Goal: Information Seeking & Learning: Understand process/instructions

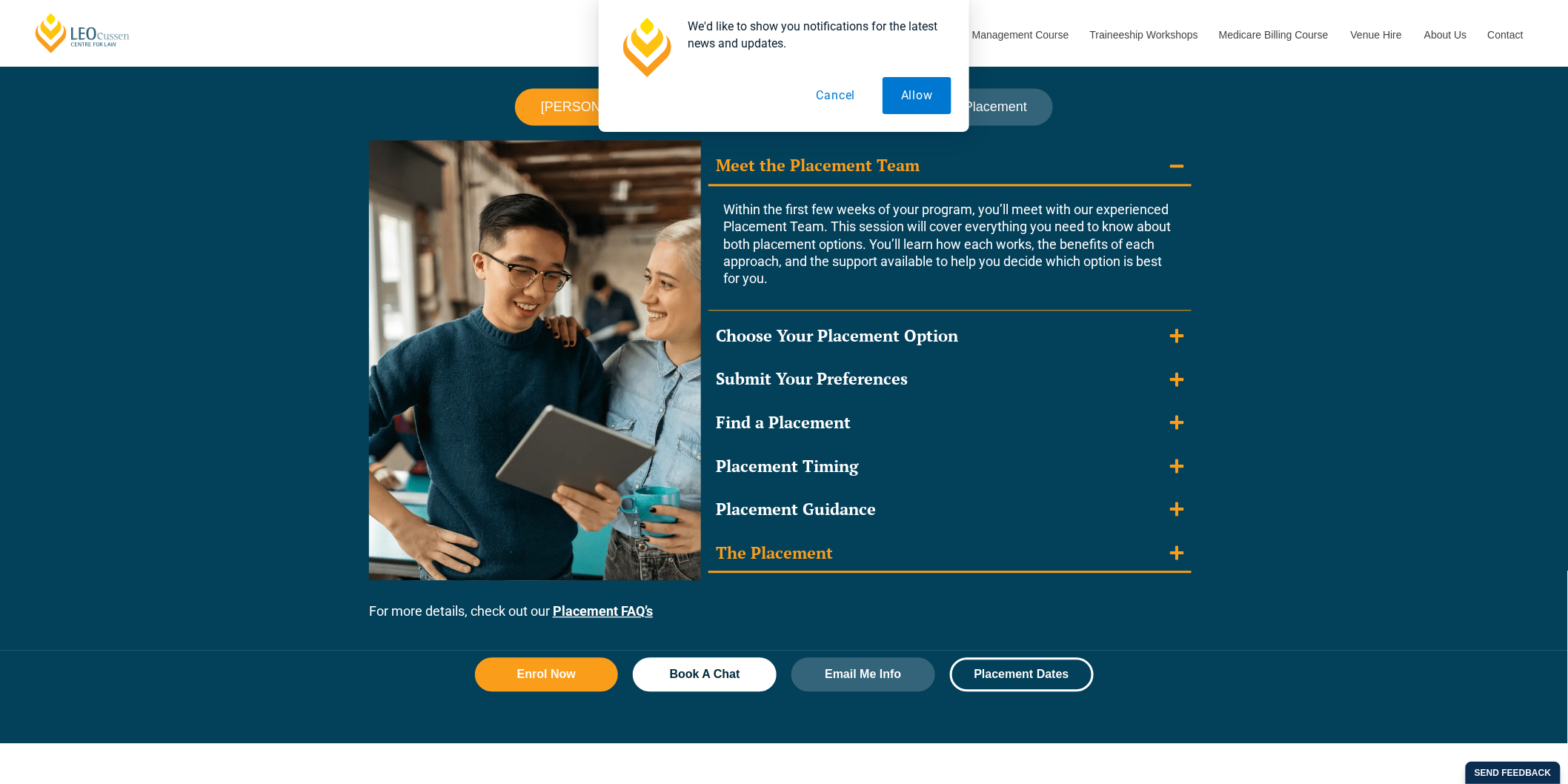
scroll to position [1316, 0]
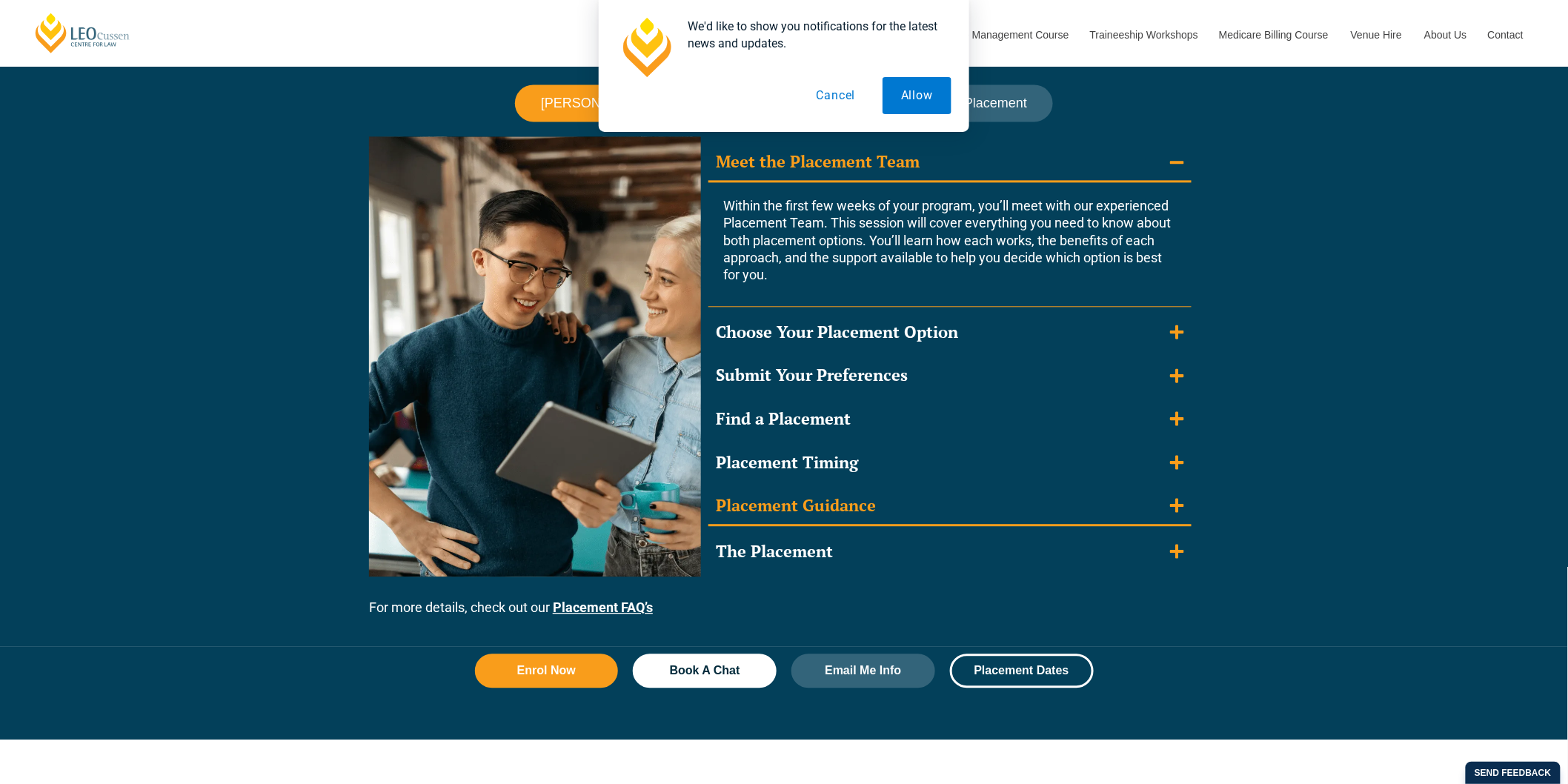
click at [1171, 515] on summary "Placement Guidance" at bounding box center [949, 506] width 483 height 38
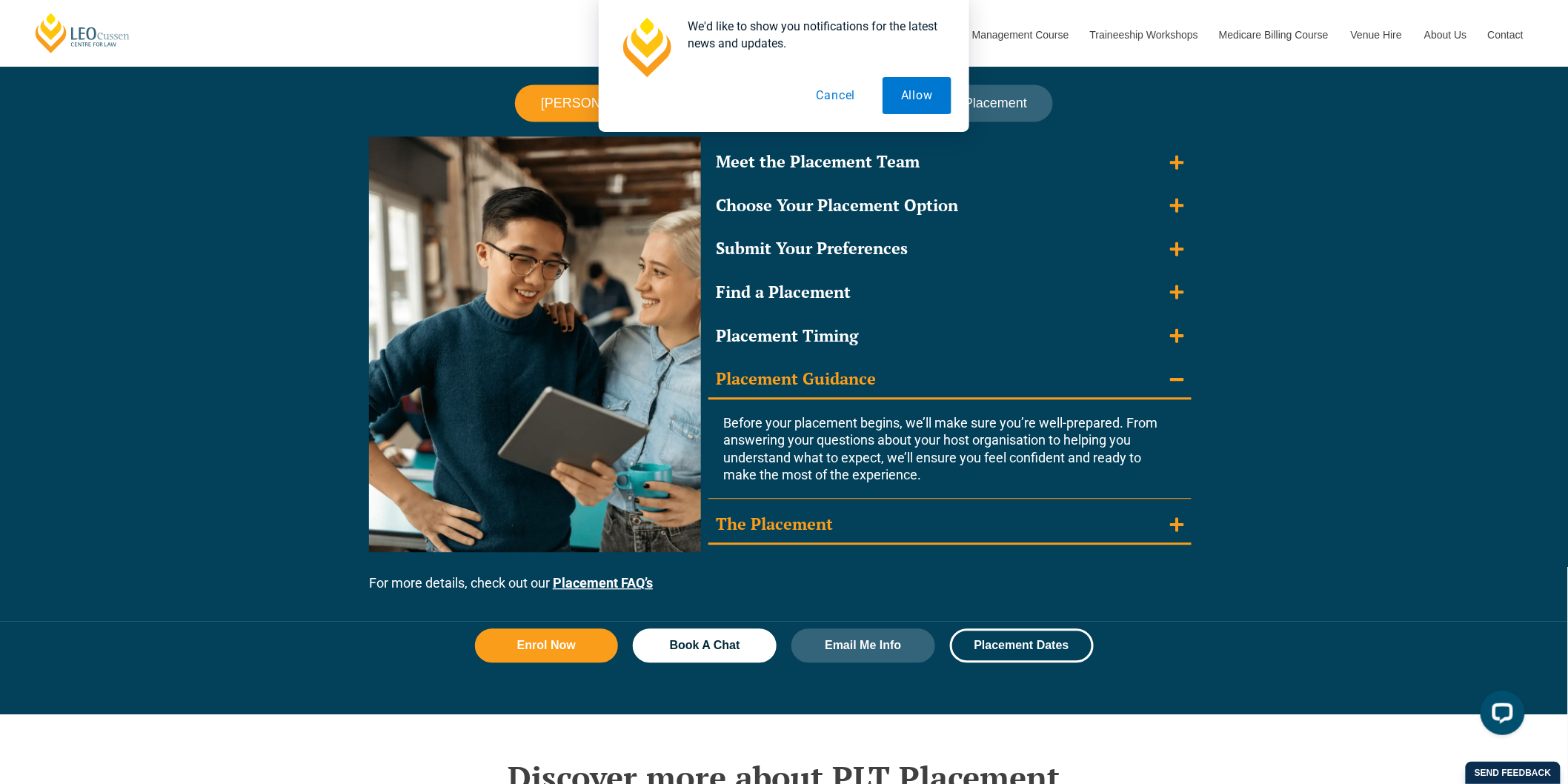
click at [1178, 529] on icon "Accordion. Open links with Enter or Space, close with Escape, and navigate with…" at bounding box center [1177, 524] width 14 height 16
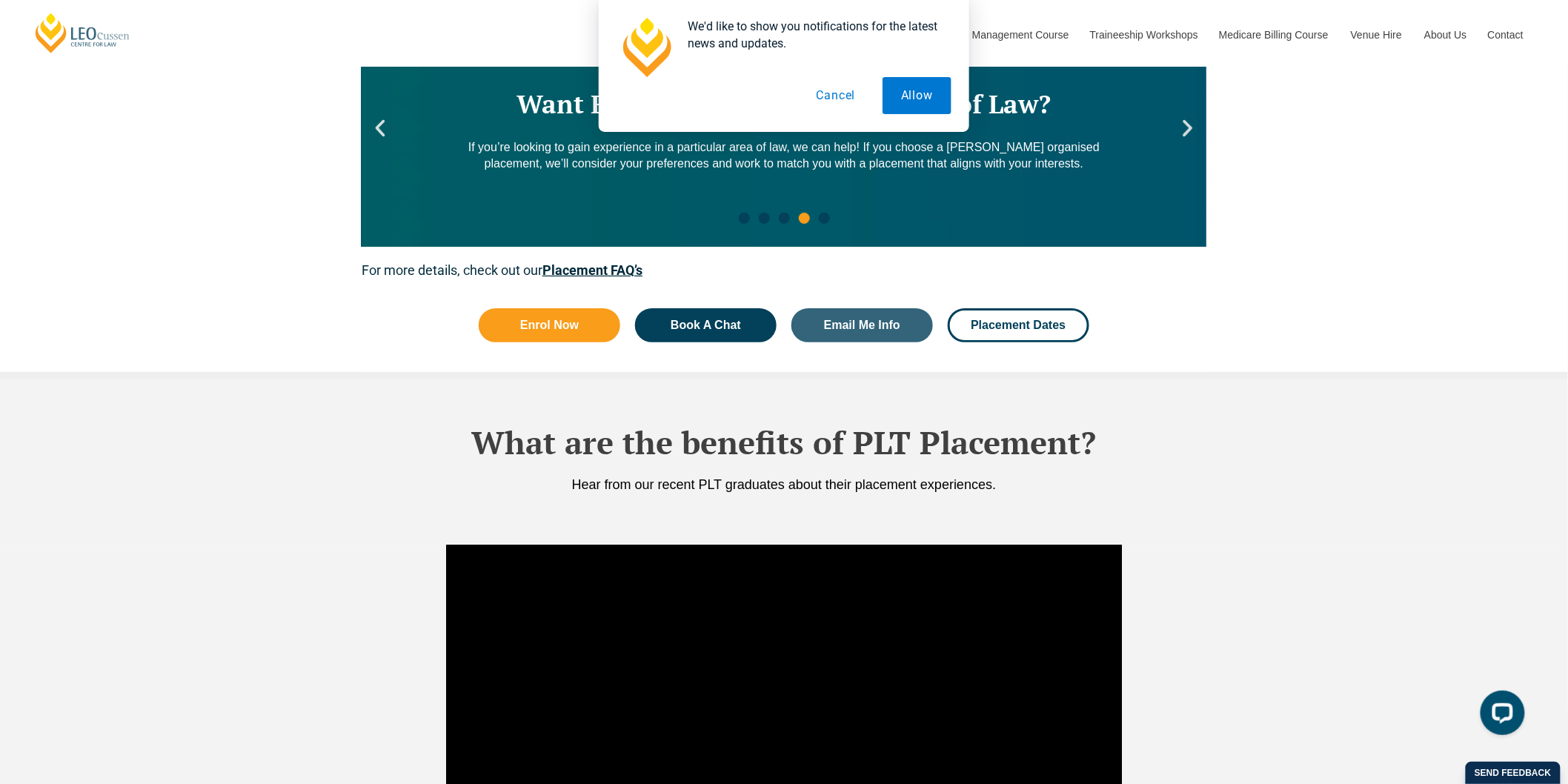
scroll to position [2057, 0]
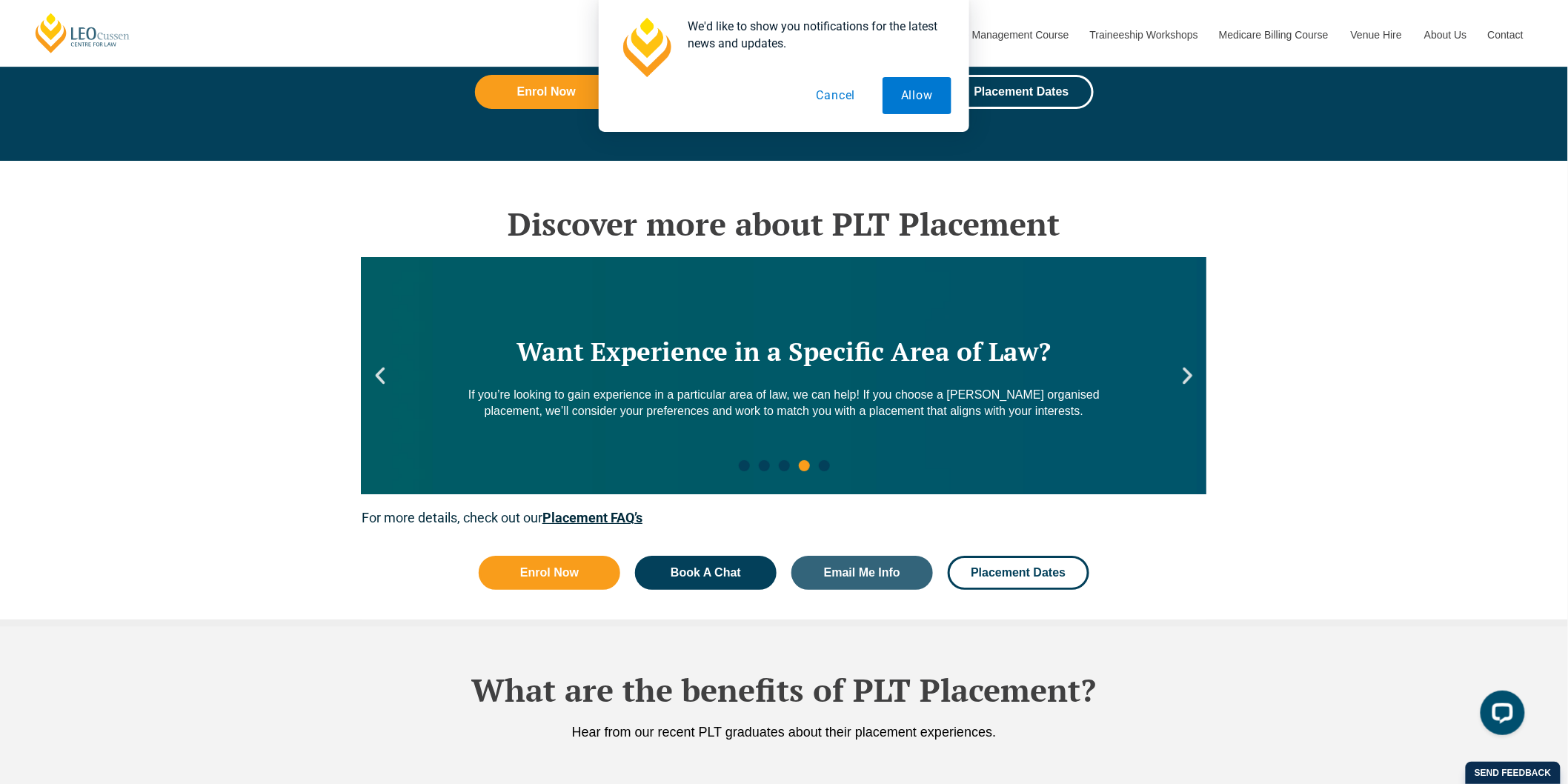
click at [1196, 383] on icon "Next slide" at bounding box center [1188, 376] width 22 height 22
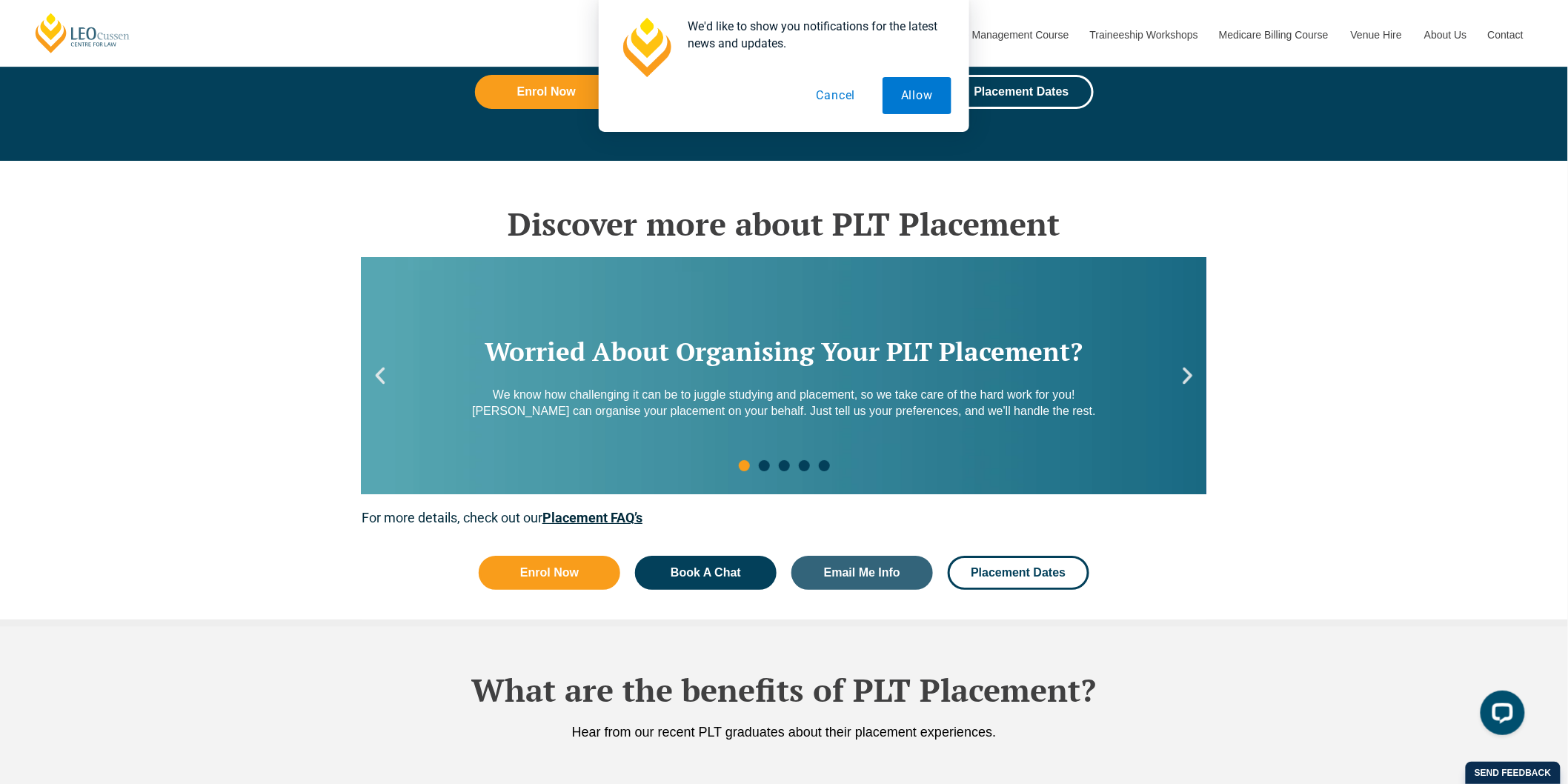
click at [369, 386] on div "Worried About Organising Your PLT Placement? We know how challenging it can be …" at bounding box center [784, 376] width 845 height 237
click at [384, 380] on icon "Previous slide" at bounding box center [380, 376] width 9 height 17
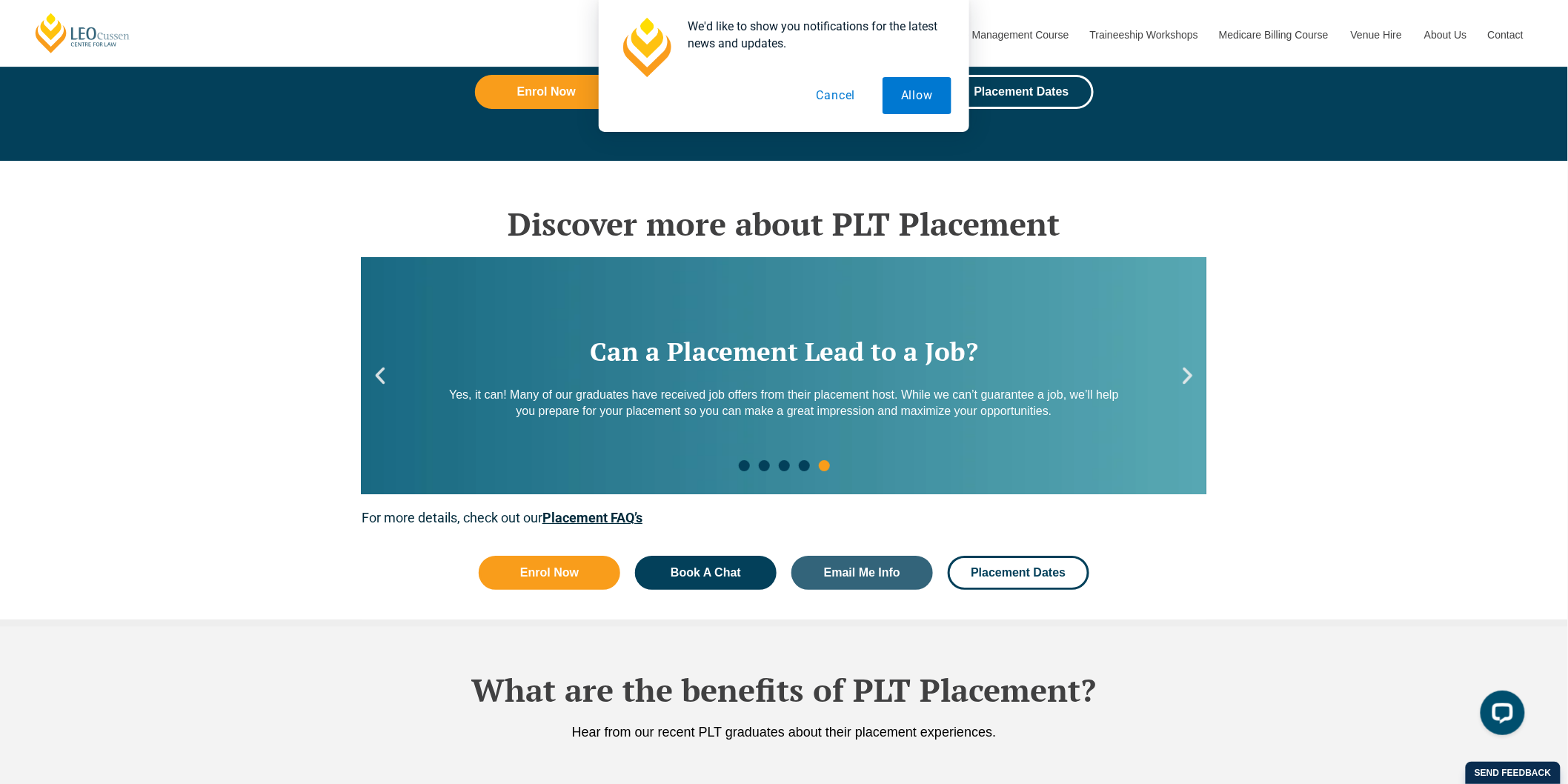
click at [386, 380] on icon "Previous slide" at bounding box center [380, 376] width 22 height 22
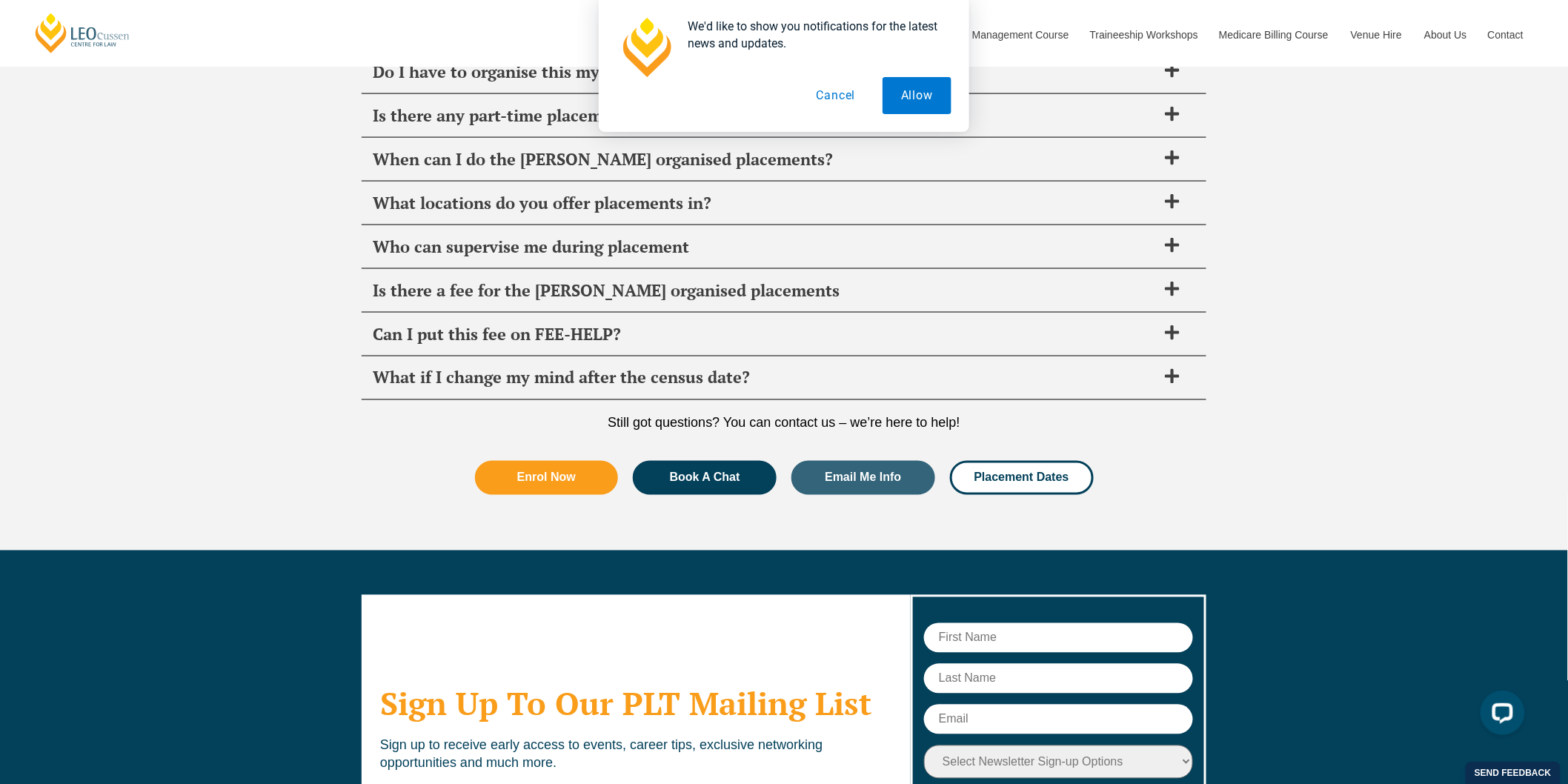
scroll to position [5514, 0]
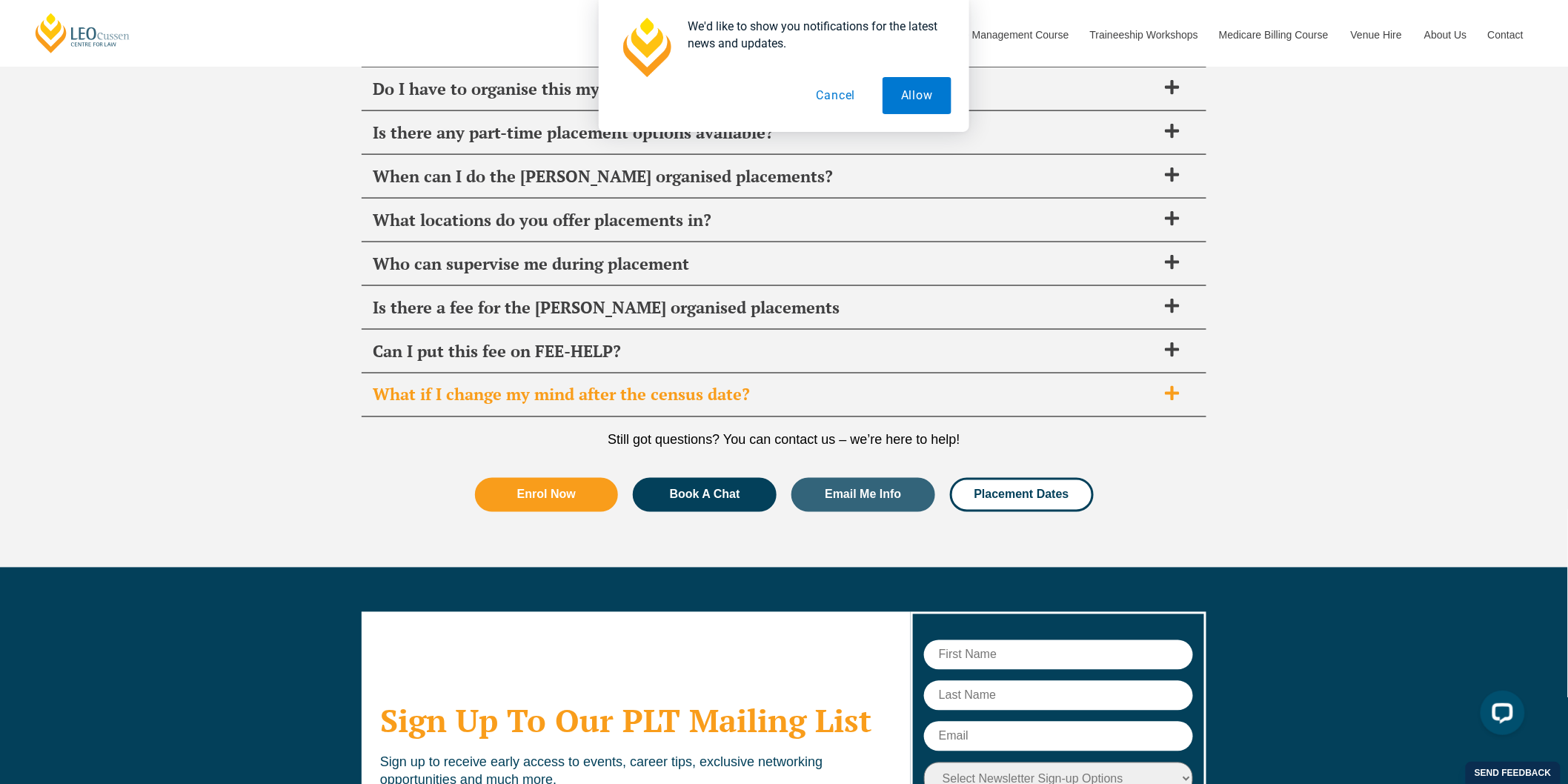
click at [882, 405] on div "What if I change my mind after the census date?" at bounding box center [784, 395] width 845 height 44
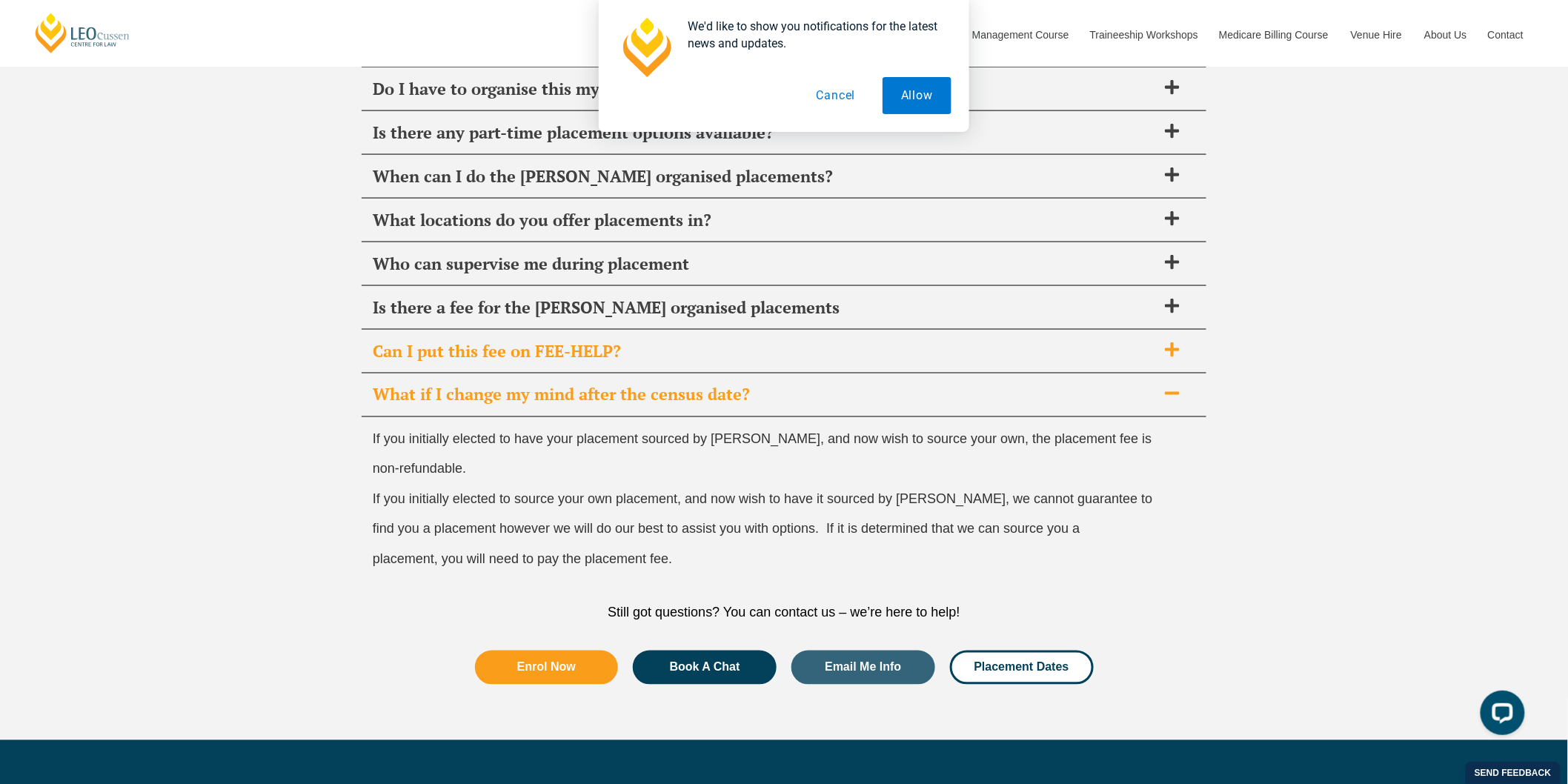
click at [876, 351] on span "Can I put this fee on FEE-HELP?" at bounding box center [765, 351] width 784 height 20
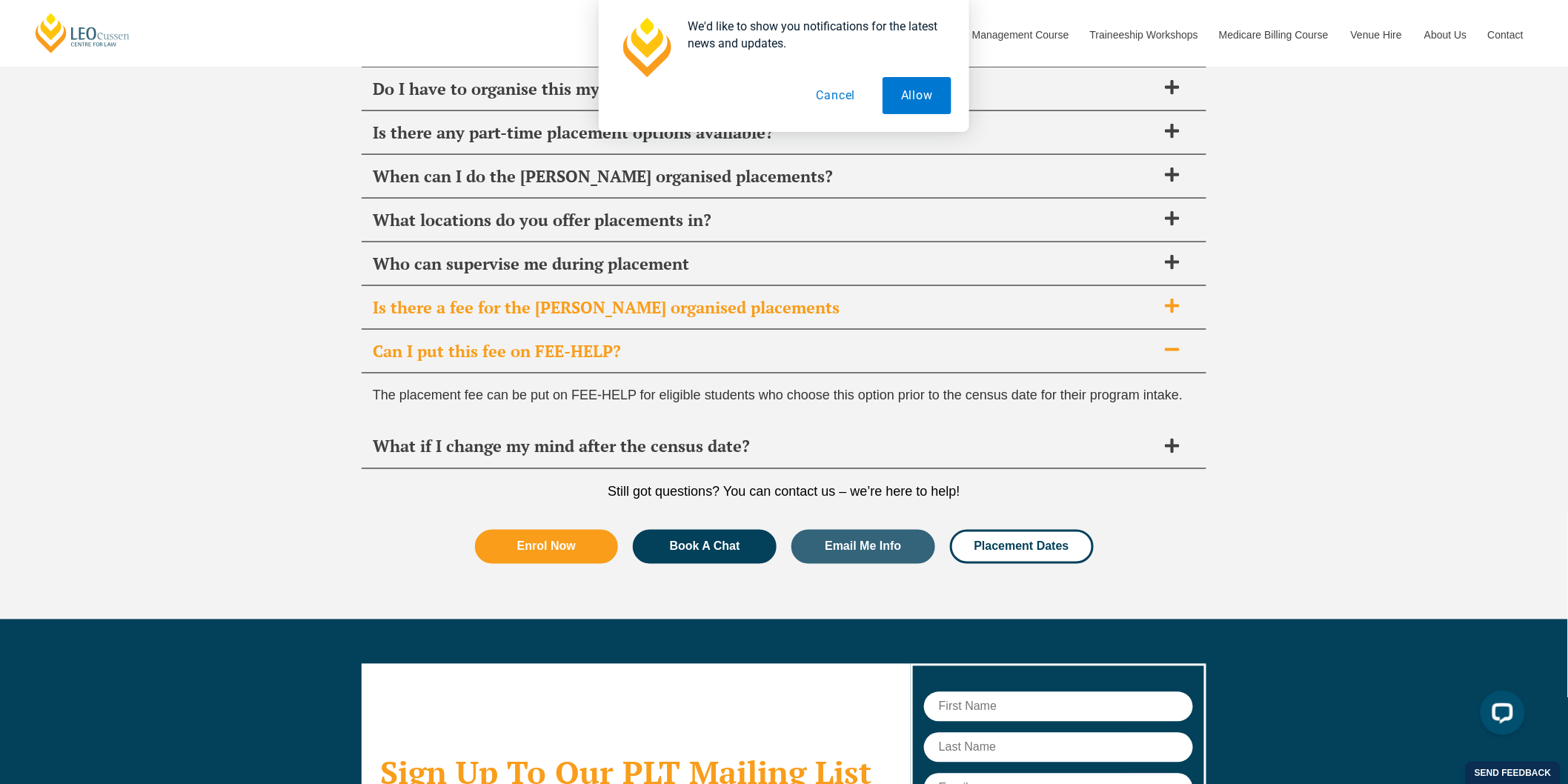
click at [902, 312] on span "Is there a fee for the [PERSON_NAME] organised placements" at bounding box center [765, 307] width 784 height 20
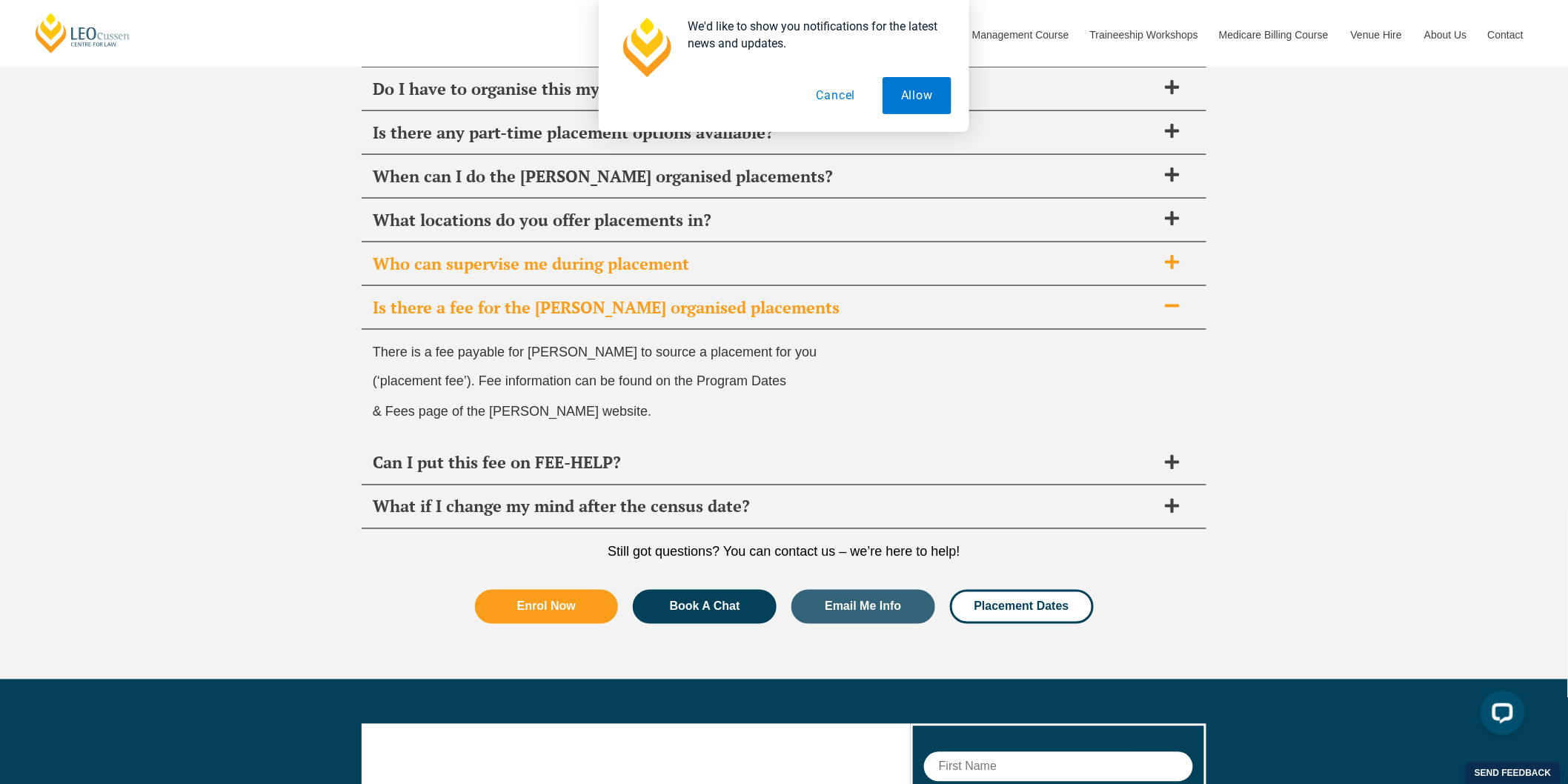
click at [901, 262] on span "Who can supervise me during placement" at bounding box center [765, 263] width 784 height 20
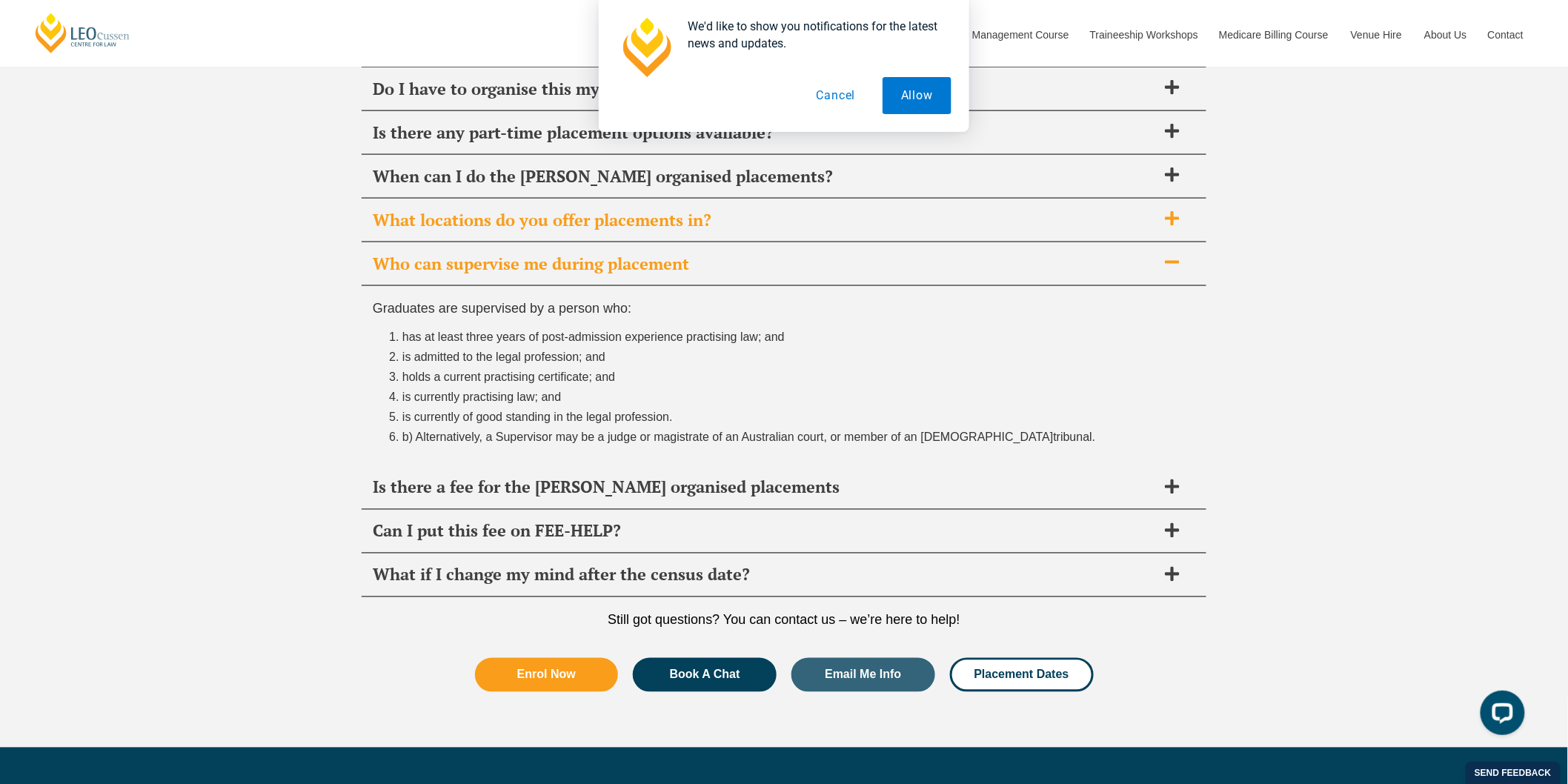
click at [910, 229] on div "What locations do you offer placements in?" at bounding box center [784, 221] width 845 height 44
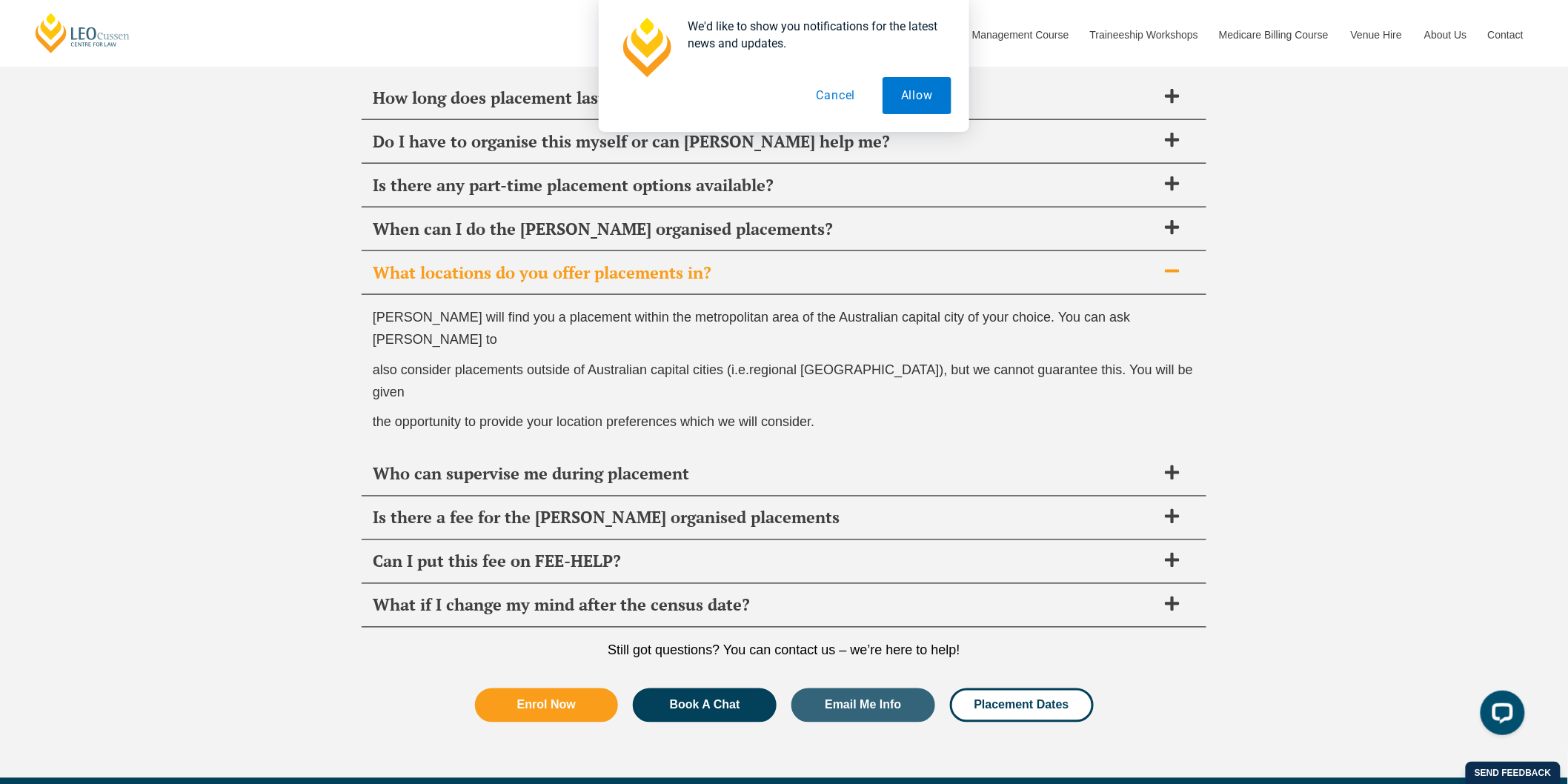
scroll to position [5431, 0]
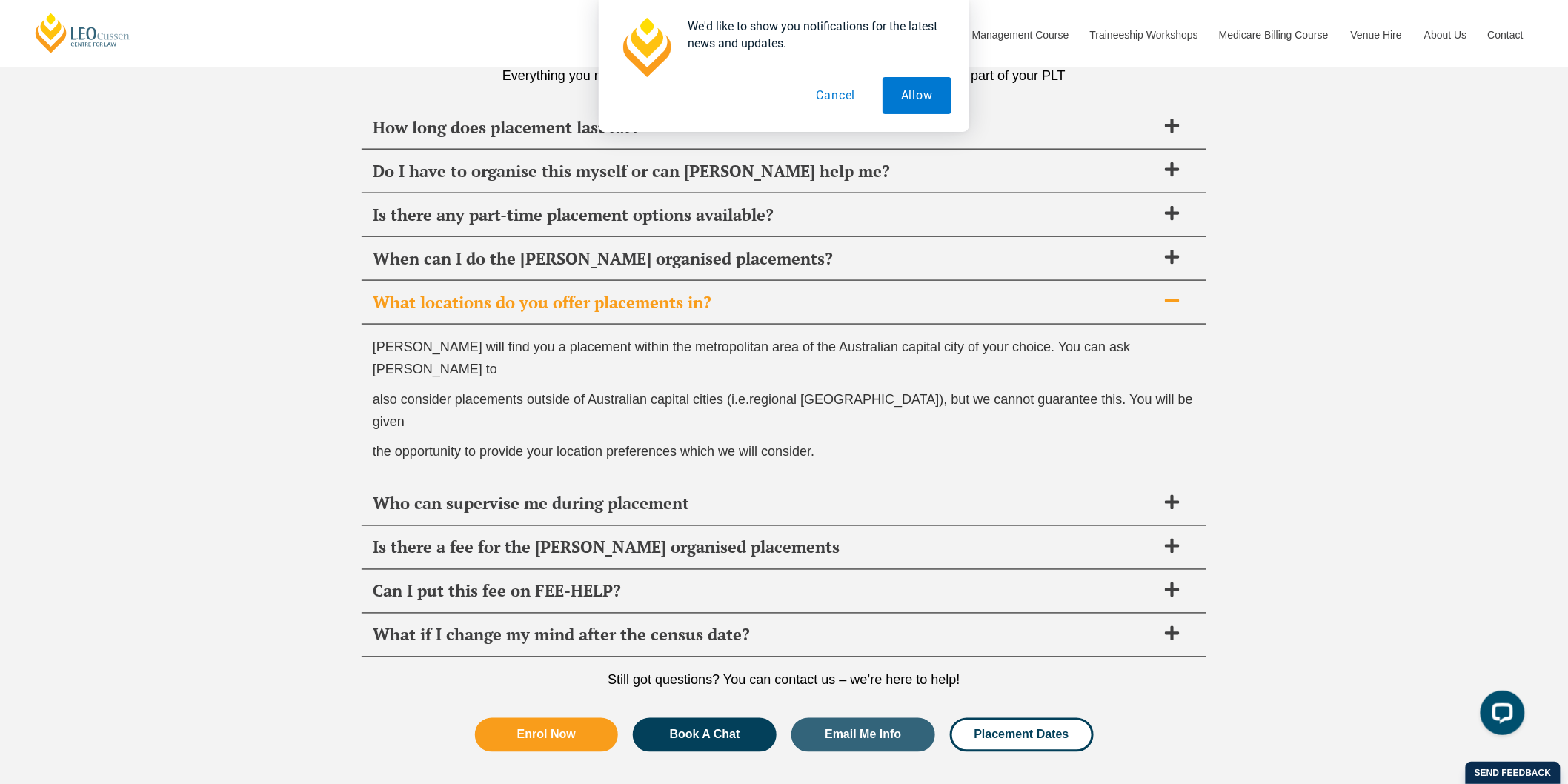
click at [907, 280] on div "What locations do you offer placements in?" at bounding box center [784, 302] width 845 height 44
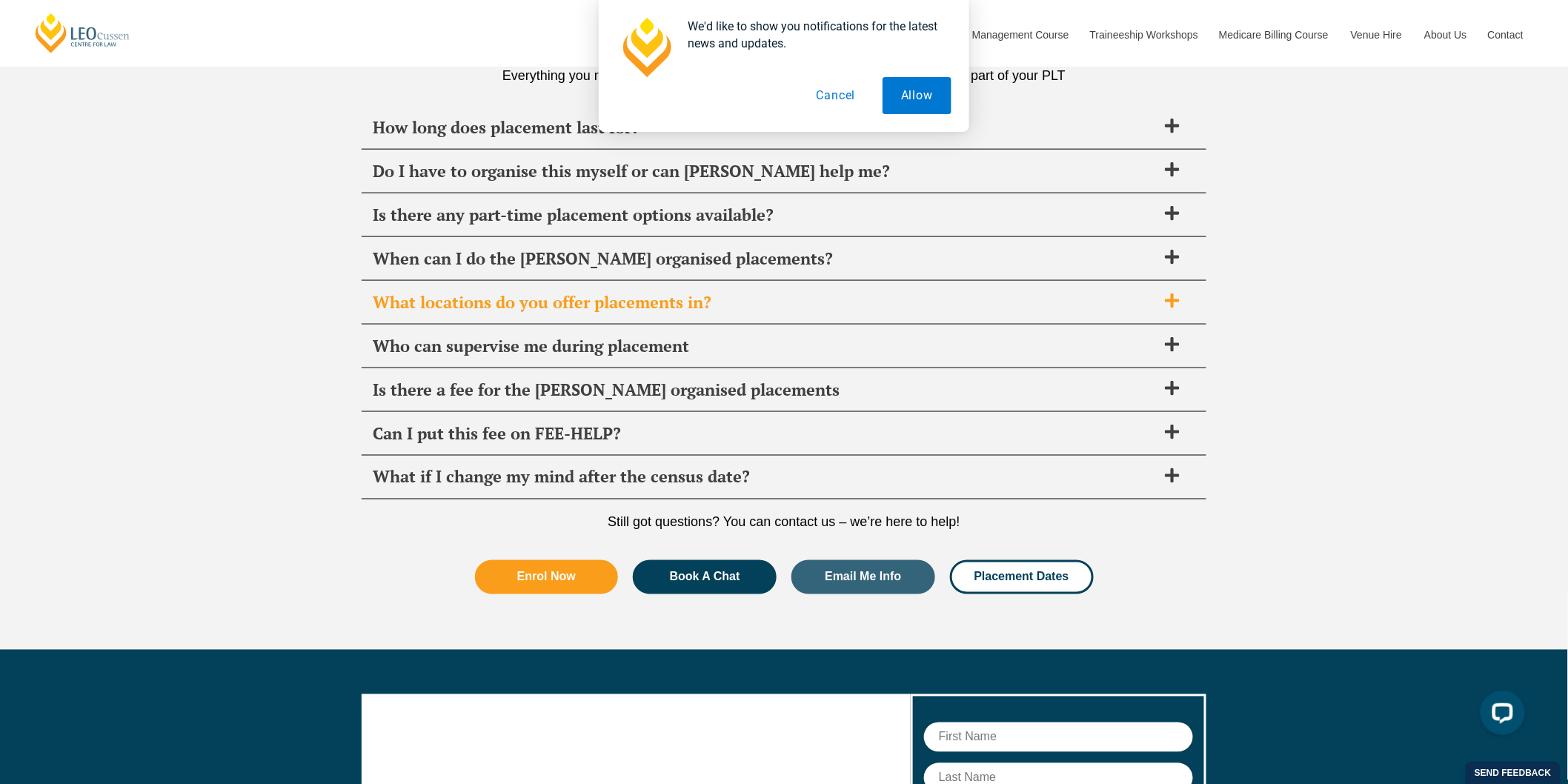
click at [914, 284] on div "What locations do you offer placements in?" at bounding box center [784, 302] width 845 height 44
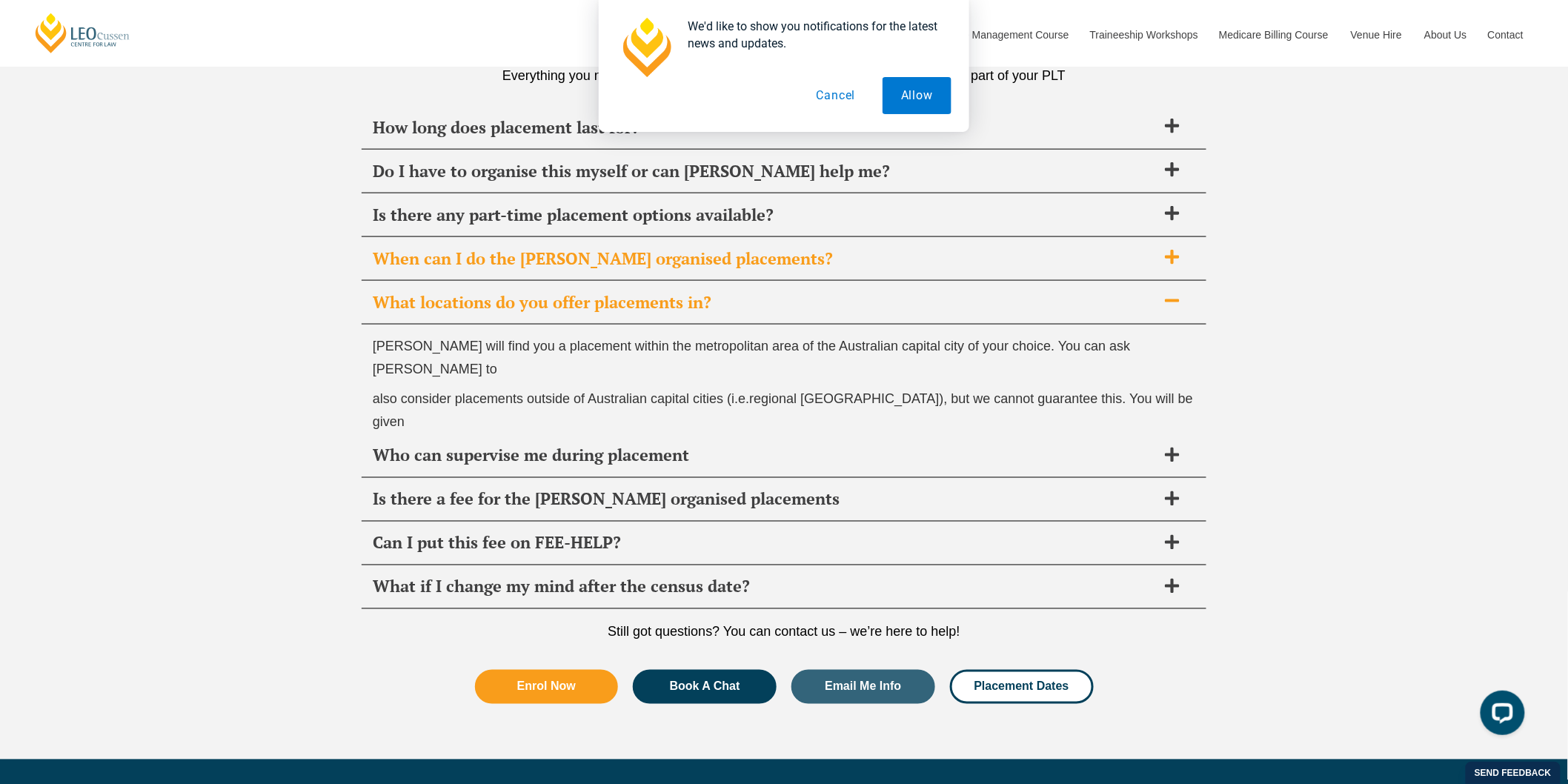
click at [921, 263] on div "When can I do the [PERSON_NAME] organised placements?" at bounding box center [784, 259] width 845 height 44
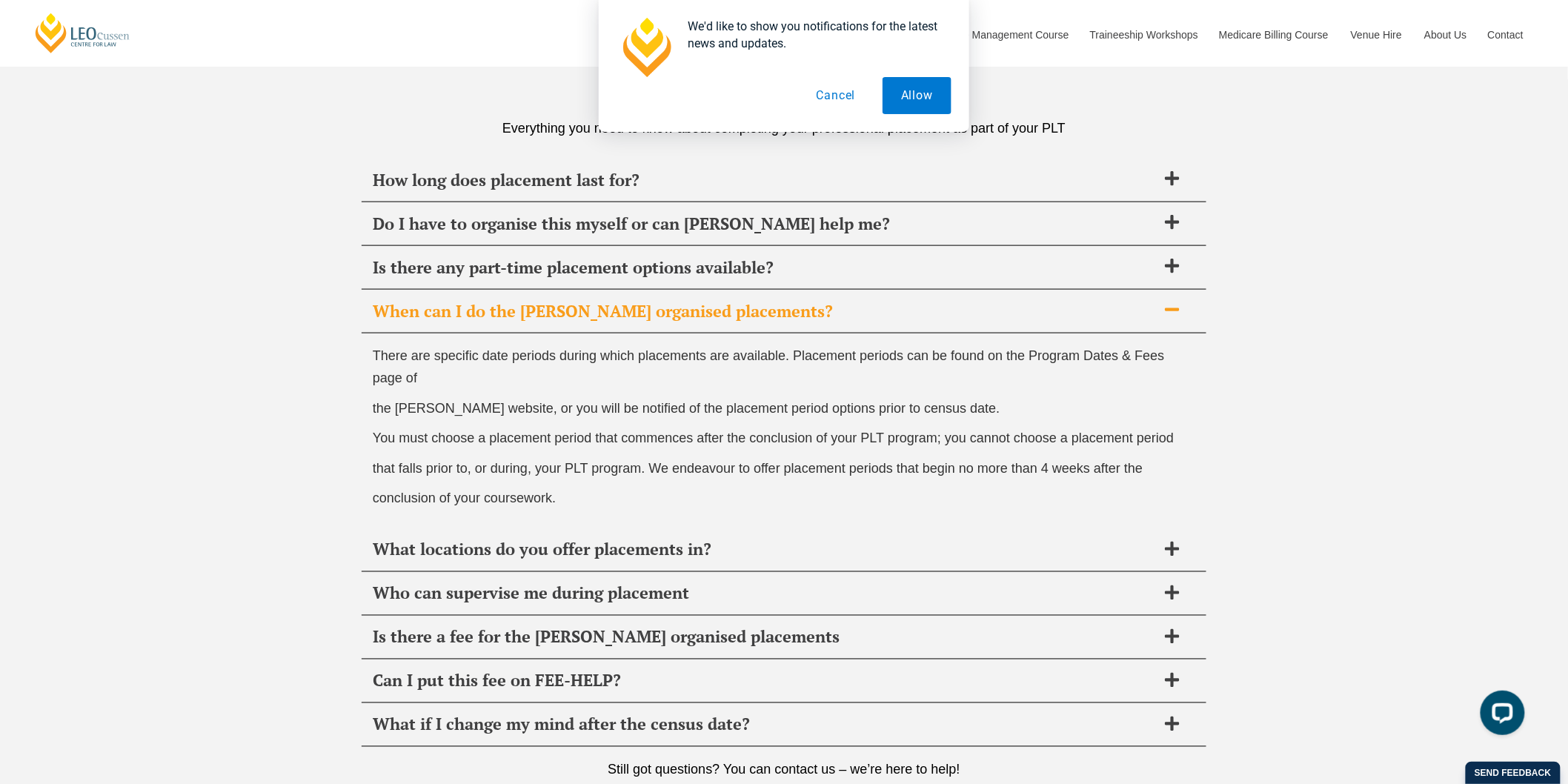
scroll to position [5349, 0]
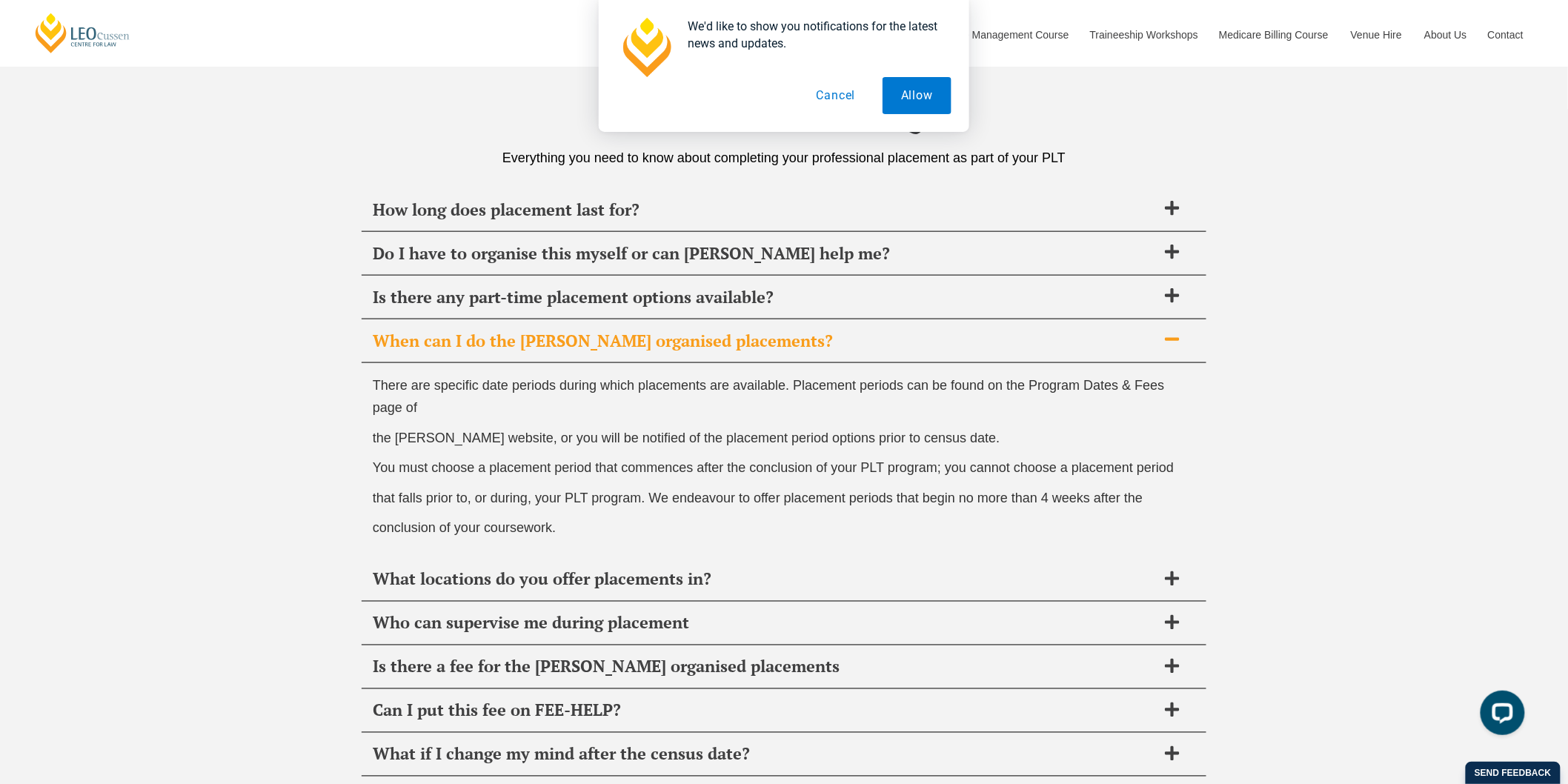
click at [927, 306] on div "Is there any part-time placement options available?" at bounding box center [784, 298] width 845 height 44
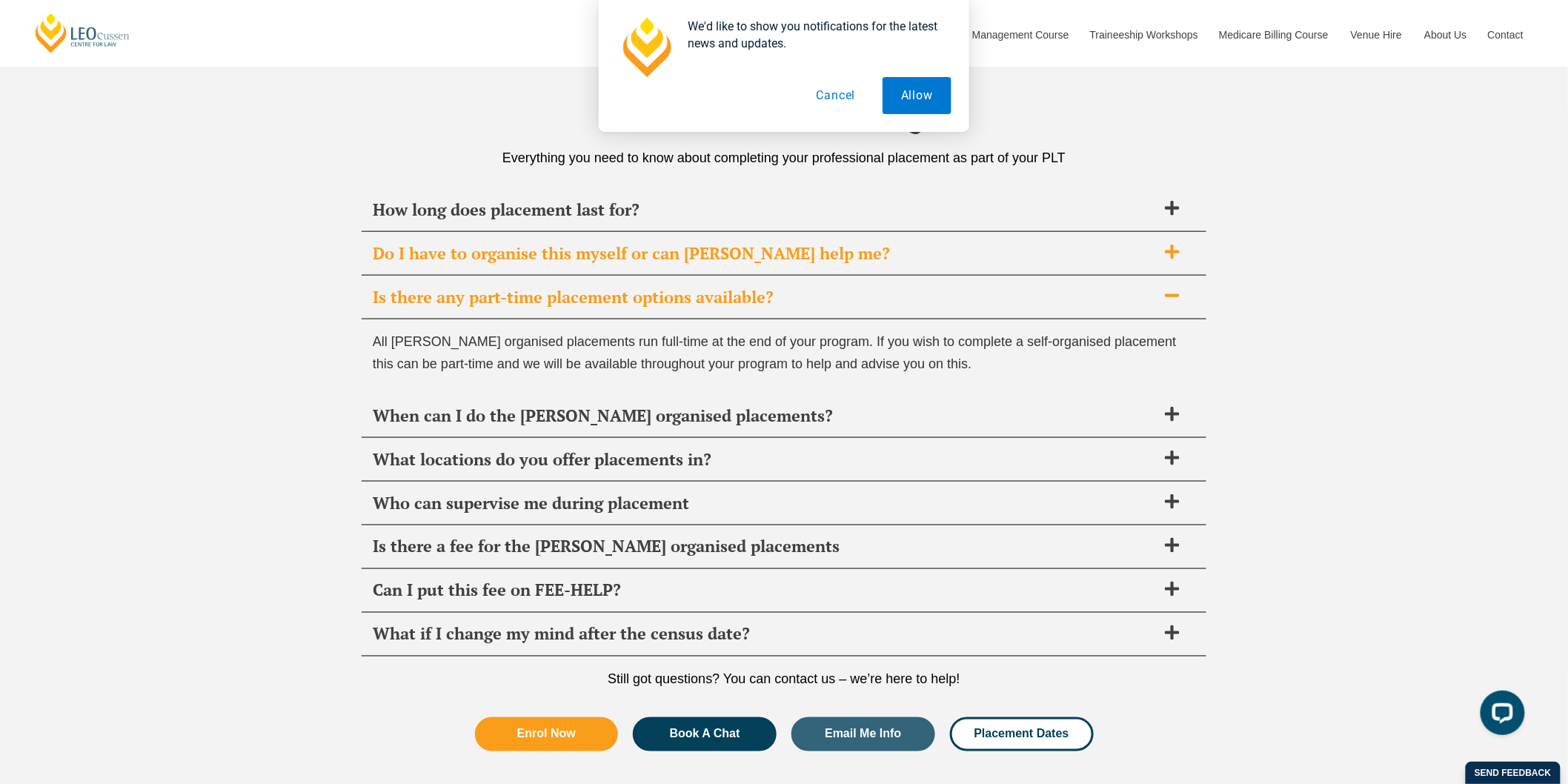
click at [935, 256] on span "Do I have to organise this myself or can [PERSON_NAME] help me?" at bounding box center [765, 253] width 784 height 20
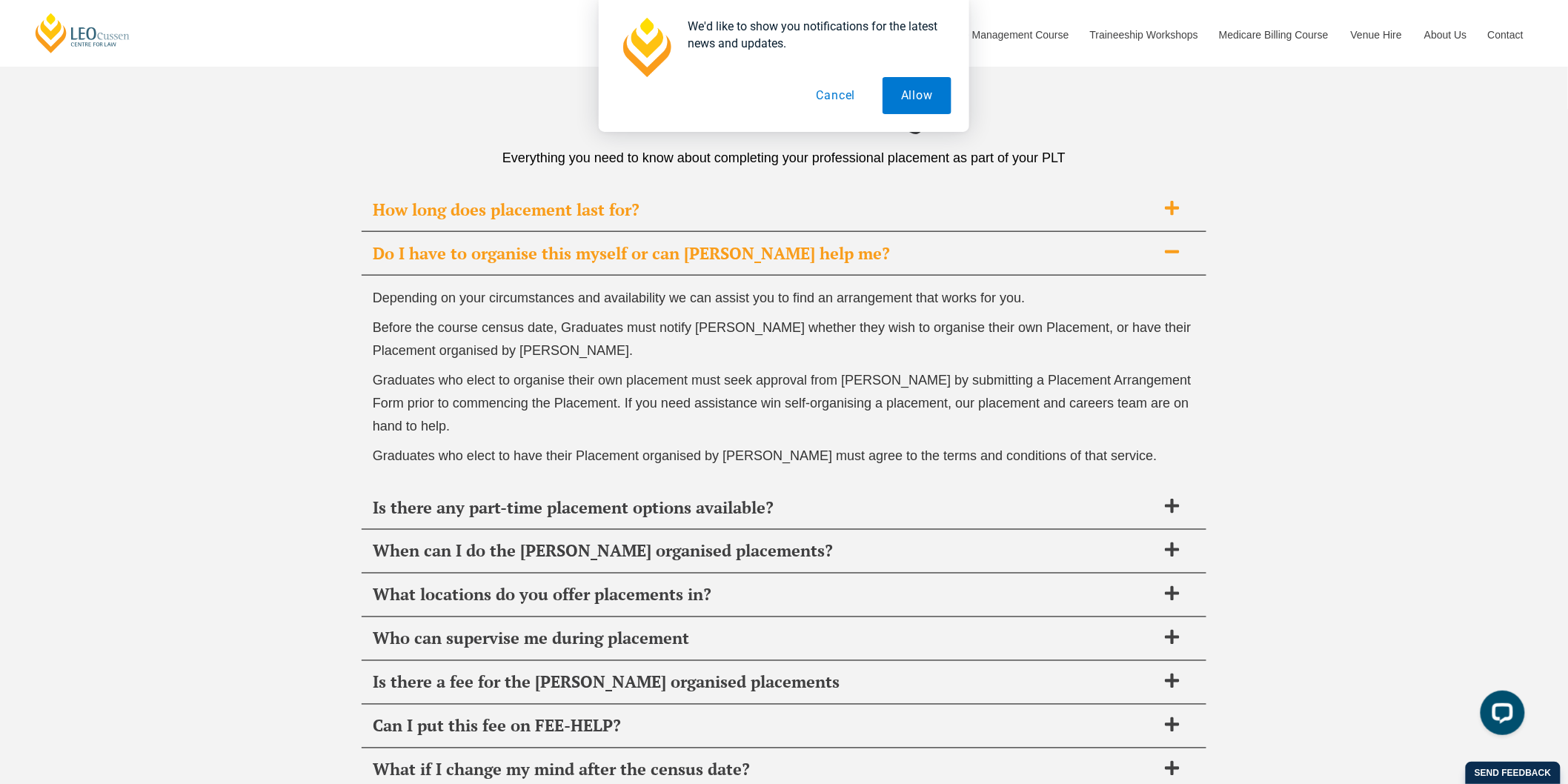
click at [968, 223] on div "How long does placement last for?" at bounding box center [784, 210] width 845 height 44
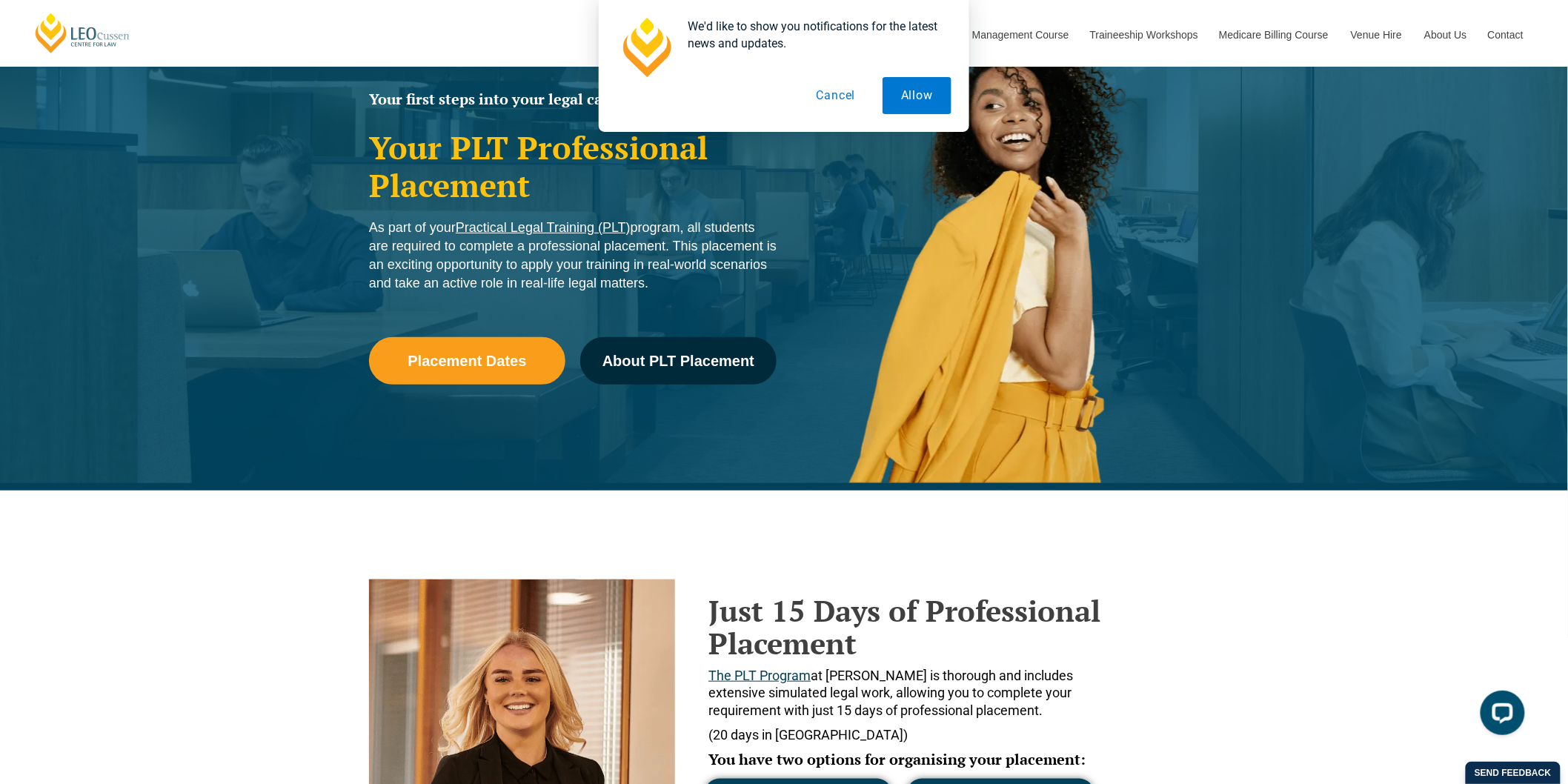
scroll to position [0, 0]
